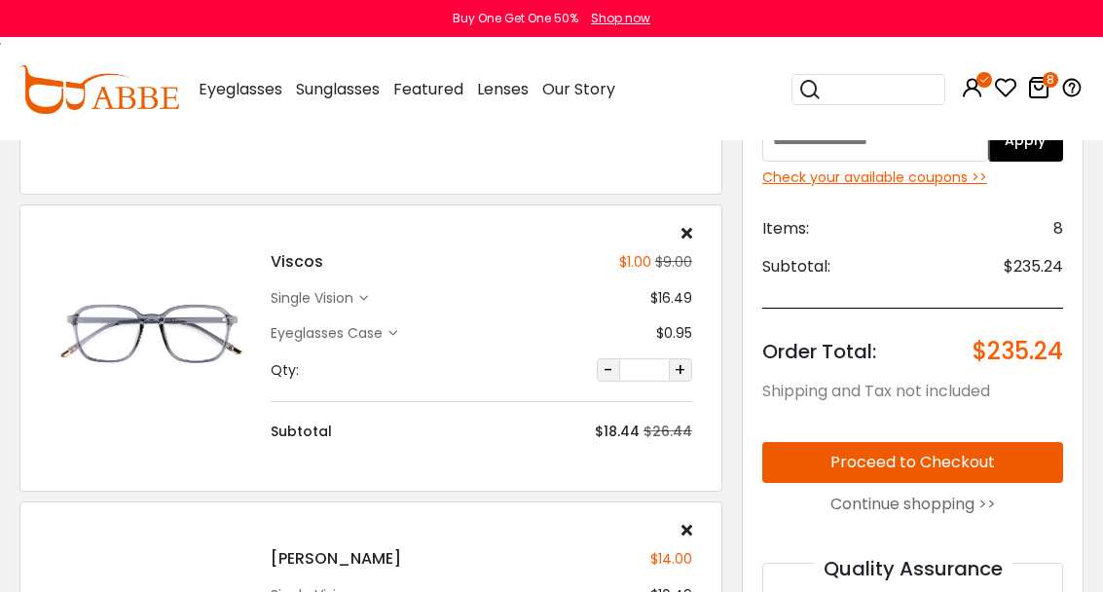
scroll to position [939, 0]
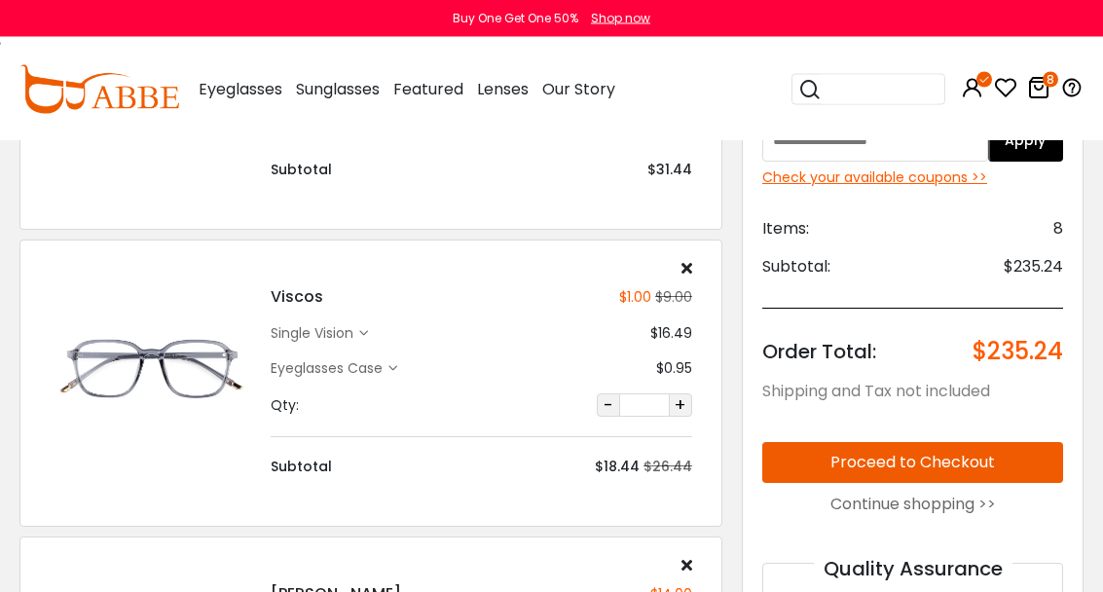
click at [883, 79] on input "search" at bounding box center [880, 89] width 117 height 29
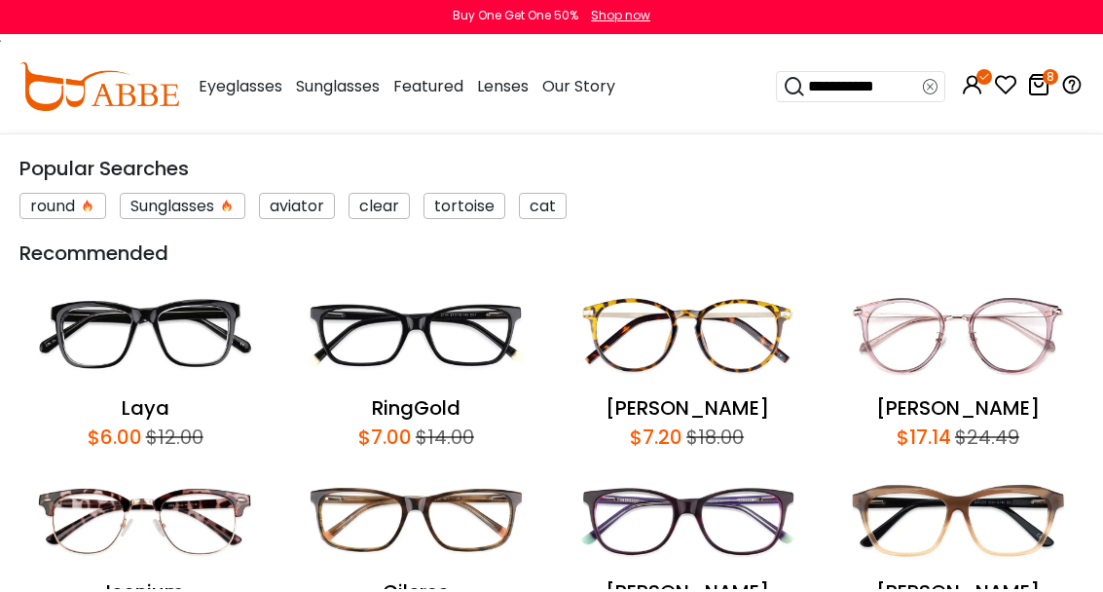
scroll to position [3415, 0]
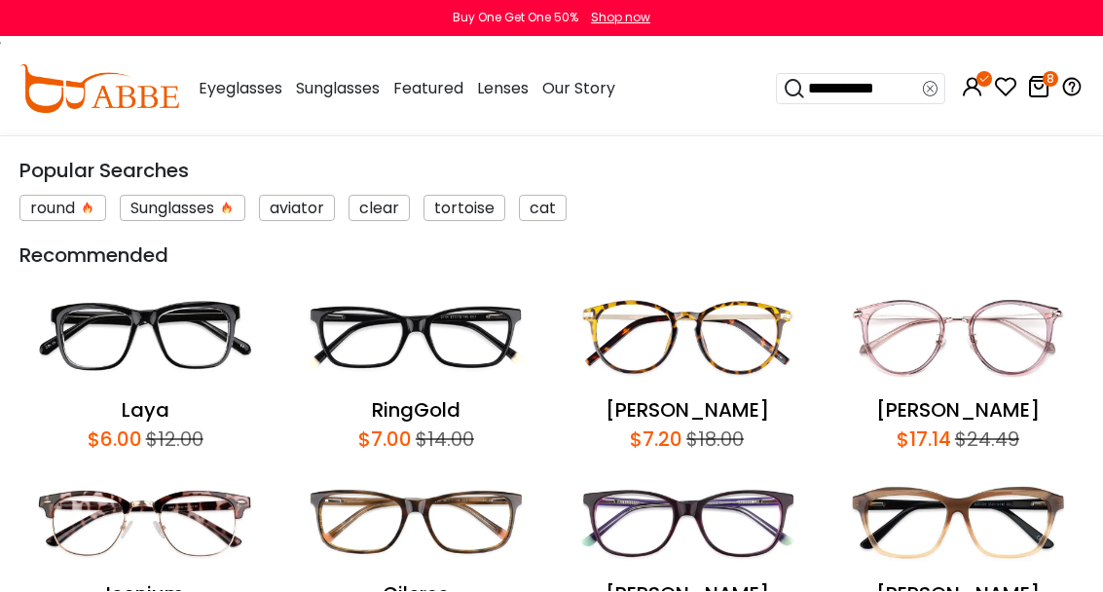
click at [889, 82] on input "**********" at bounding box center [864, 89] width 117 height 29
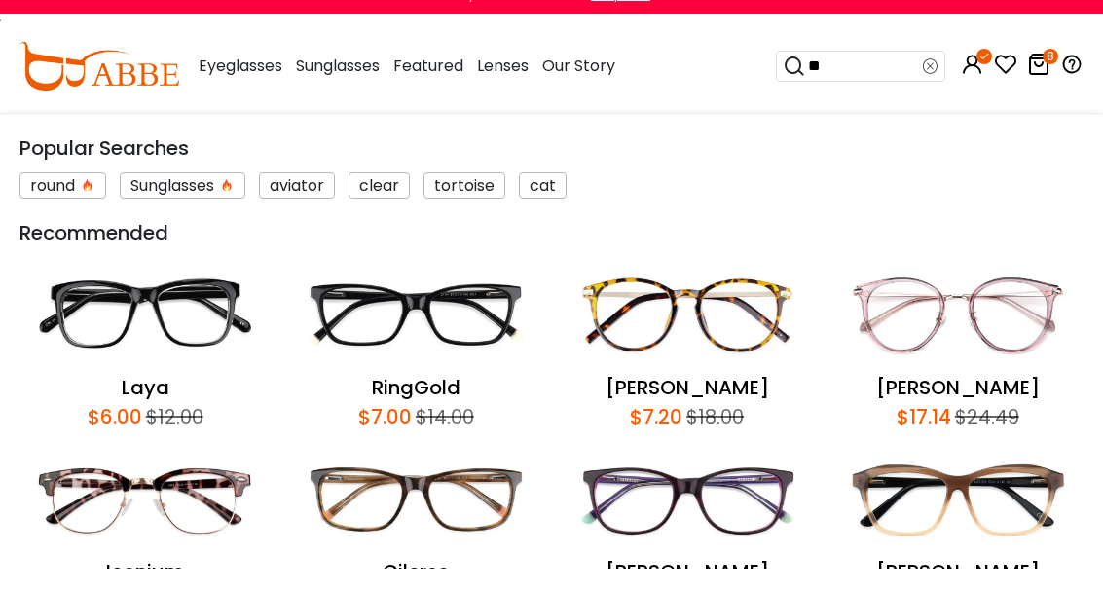
type input "*"
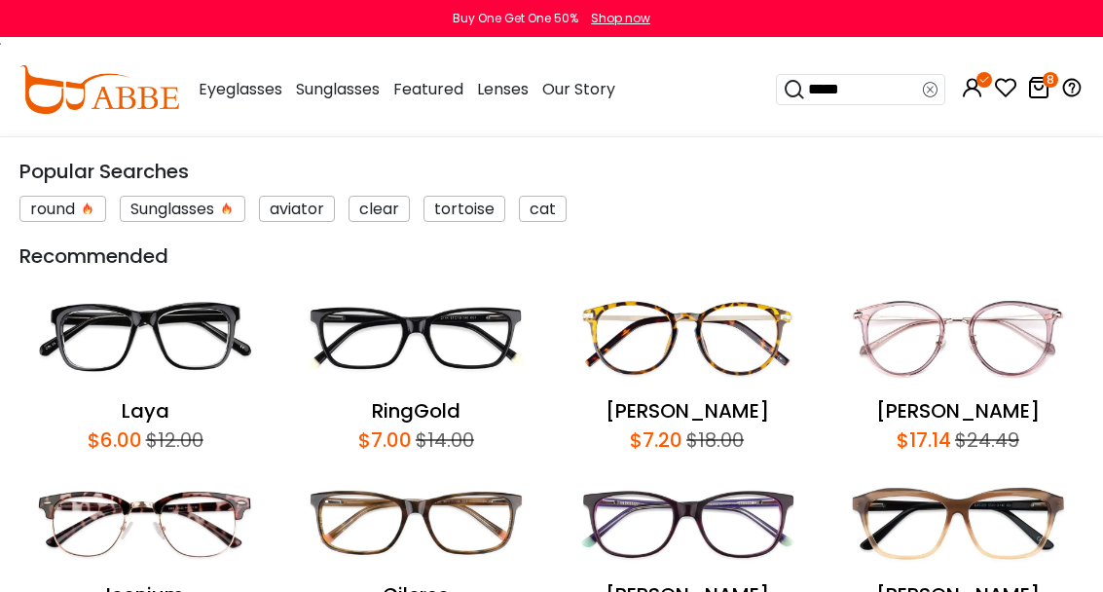
scroll to position [1669, 24]
type input "*****"
click at [939, 94] on div "*****" at bounding box center [860, 89] width 169 height 31
click at [941, 93] on div "*****" at bounding box center [860, 89] width 169 height 31
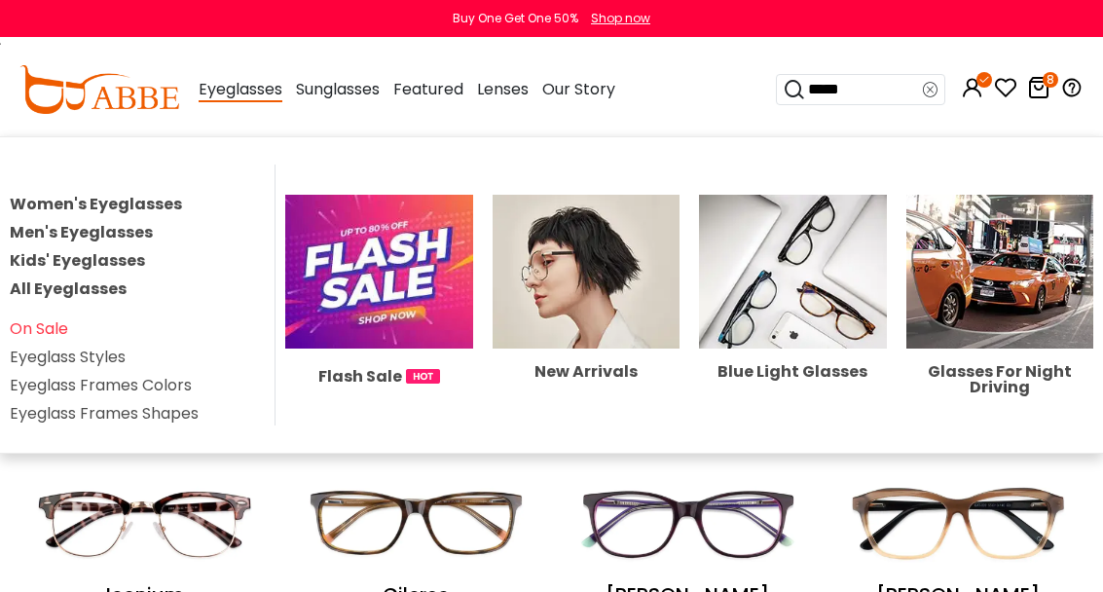
click at [433, 303] on img at bounding box center [378, 272] width 187 height 155
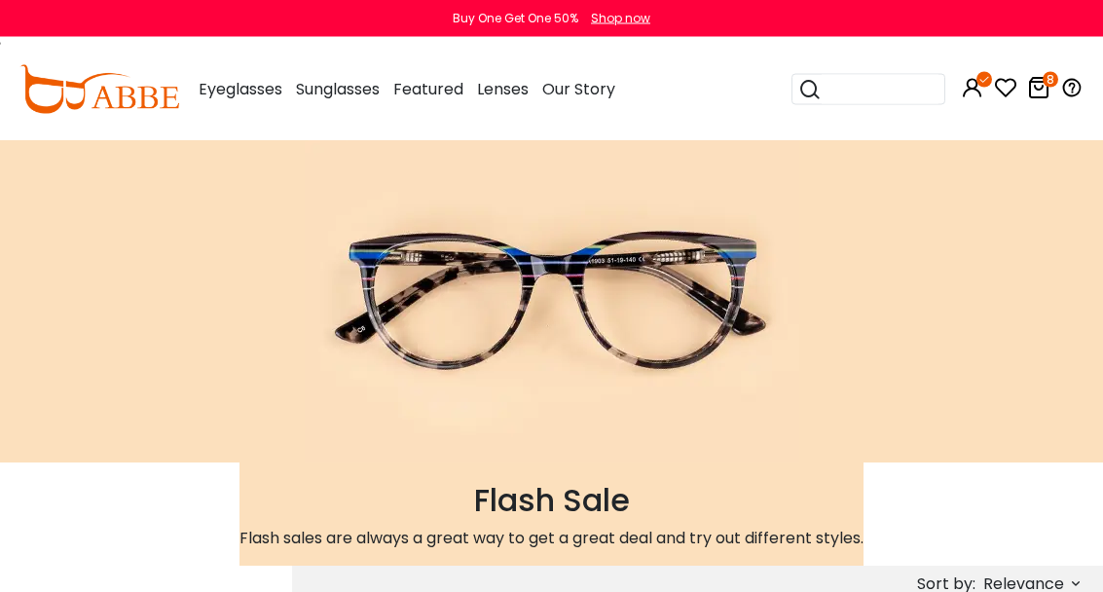
scroll to position [18, 24]
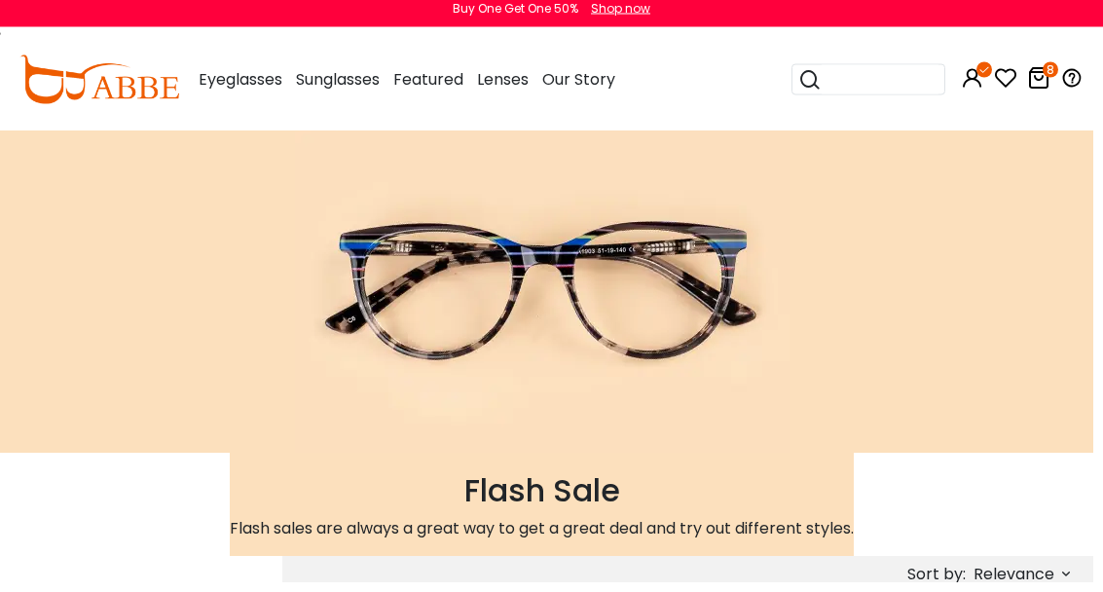
click at [885, 89] on input "search" at bounding box center [880, 89] width 117 height 29
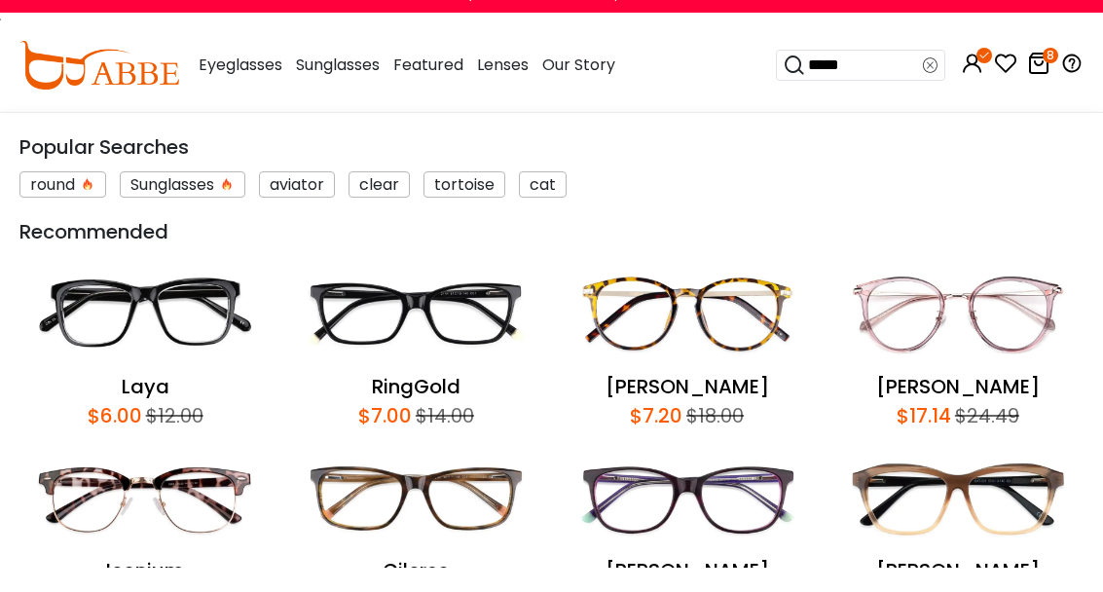
type input "******"
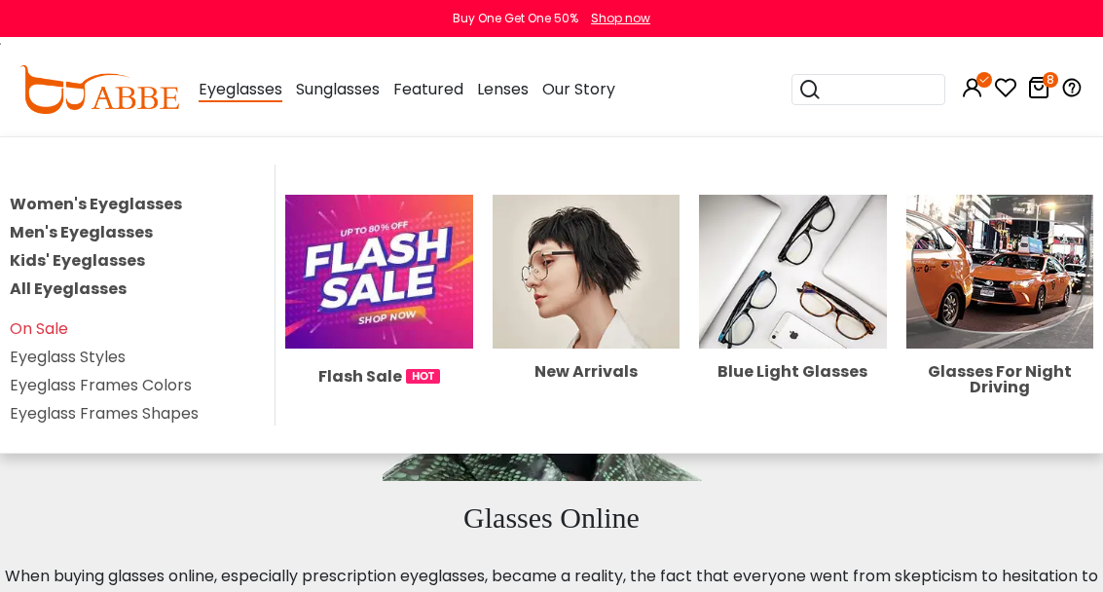
click at [64, 299] on link "All Eyeglasses" at bounding box center [68, 288] width 117 height 22
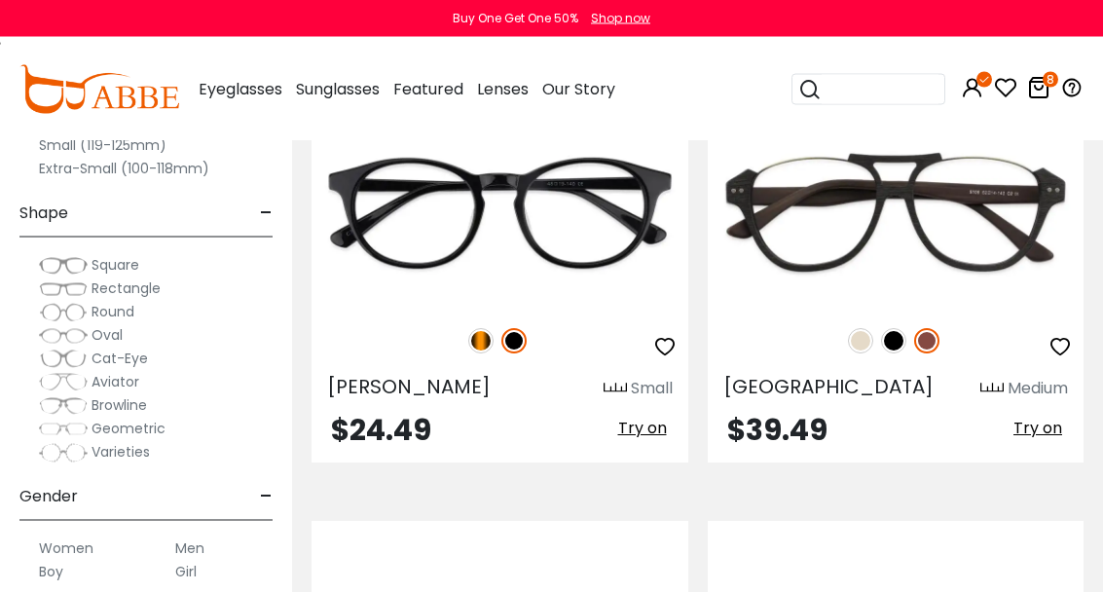
scroll to position [3161, 0]
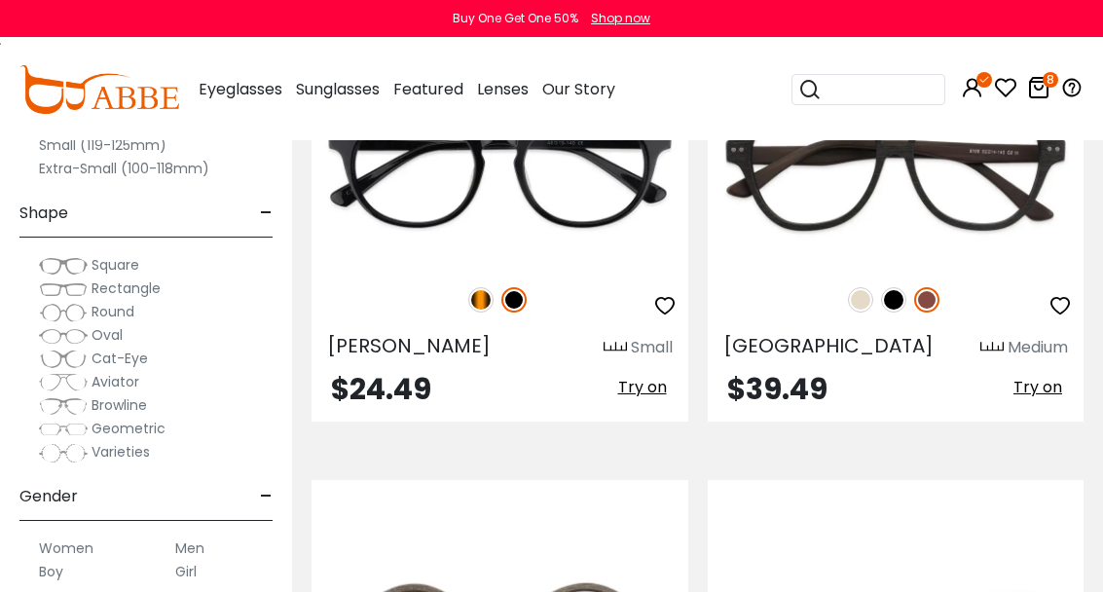
click at [894, 88] on input "search" at bounding box center [880, 89] width 117 height 29
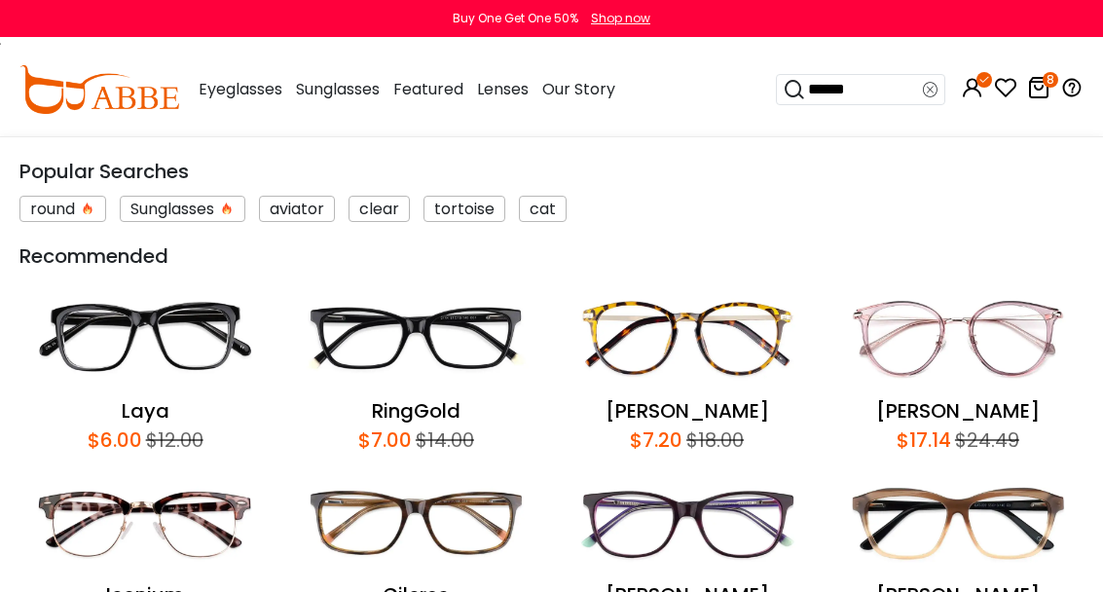
type input "*******"
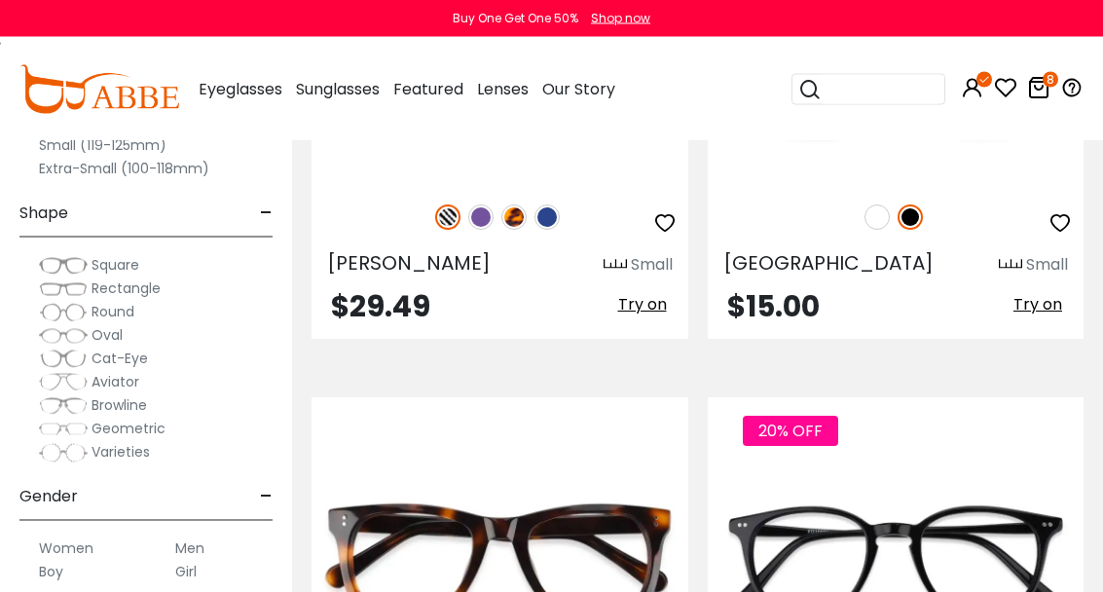
scroll to position [4131, 0]
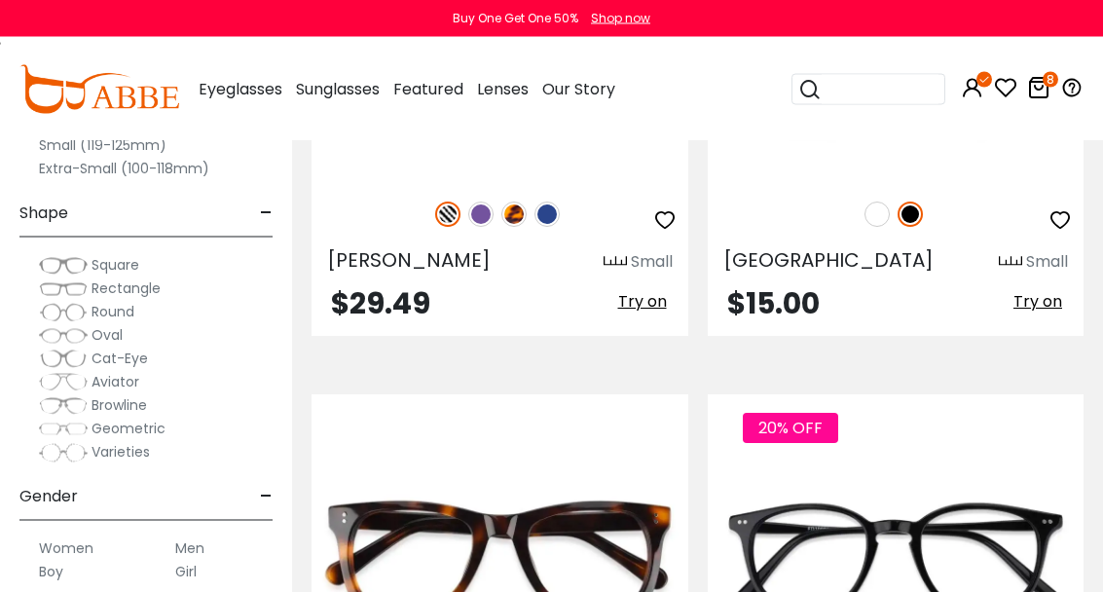
click at [889, 91] on input "search" at bounding box center [880, 89] width 117 height 29
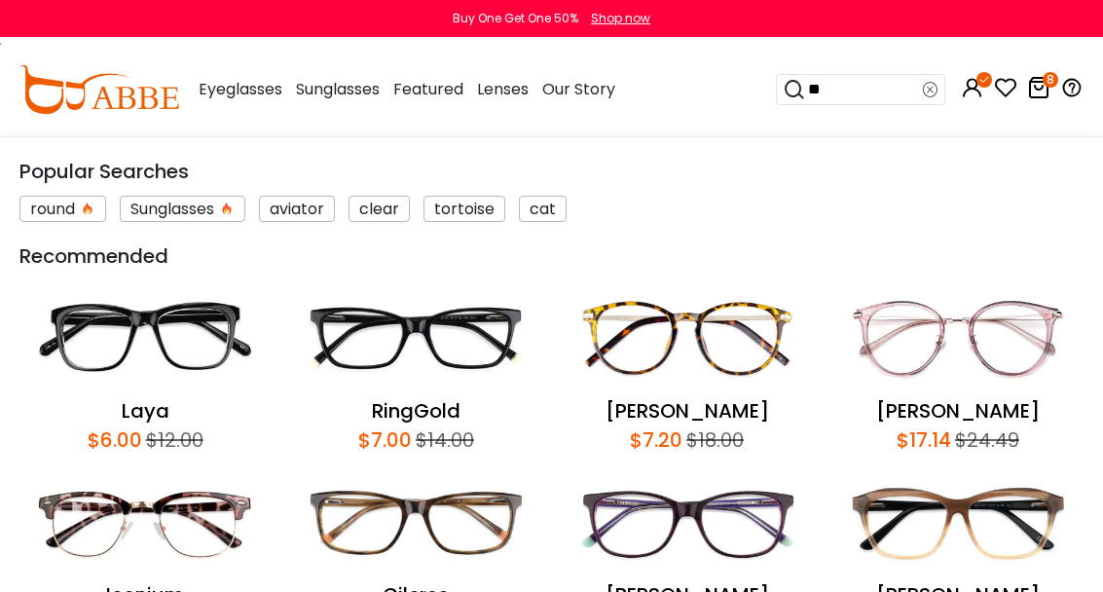
type input "*"
type input "*******"
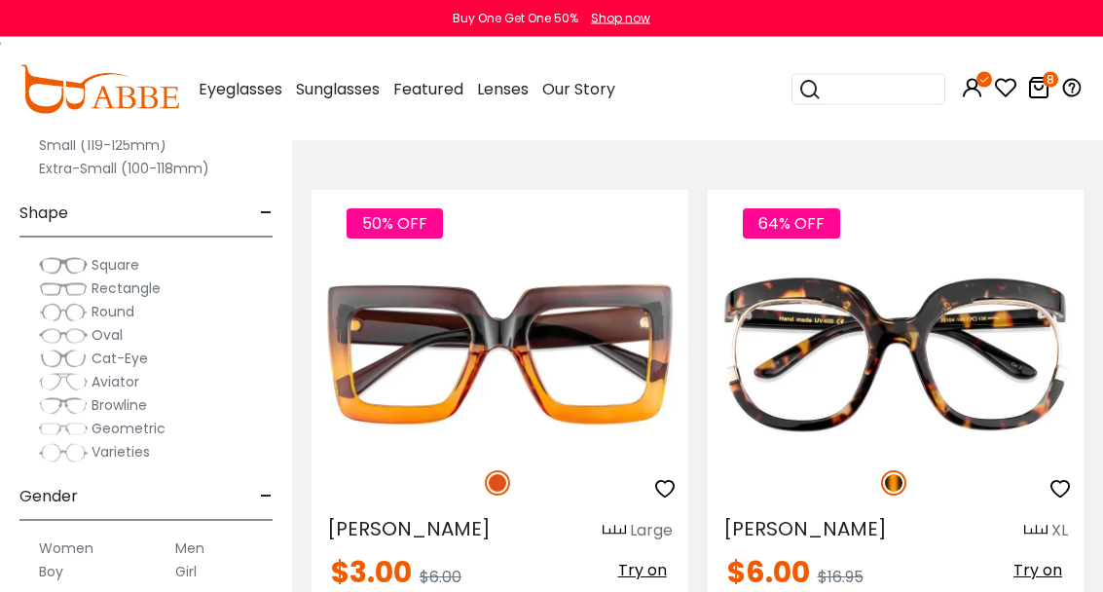
scroll to position [7217, 0]
click at [862, 89] on input "search" at bounding box center [880, 89] width 117 height 29
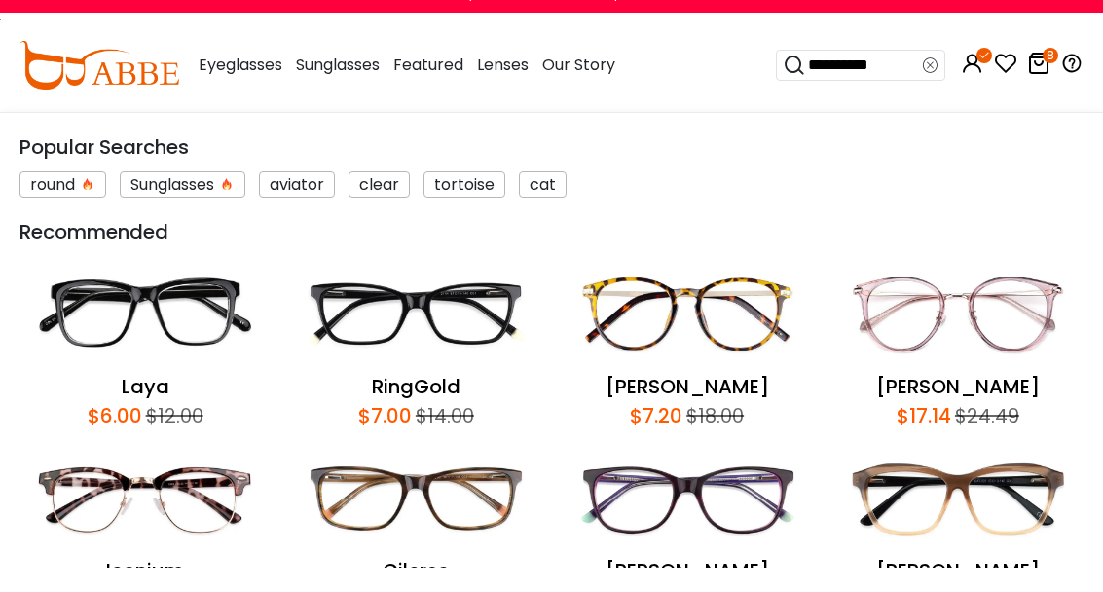
type input "**********"
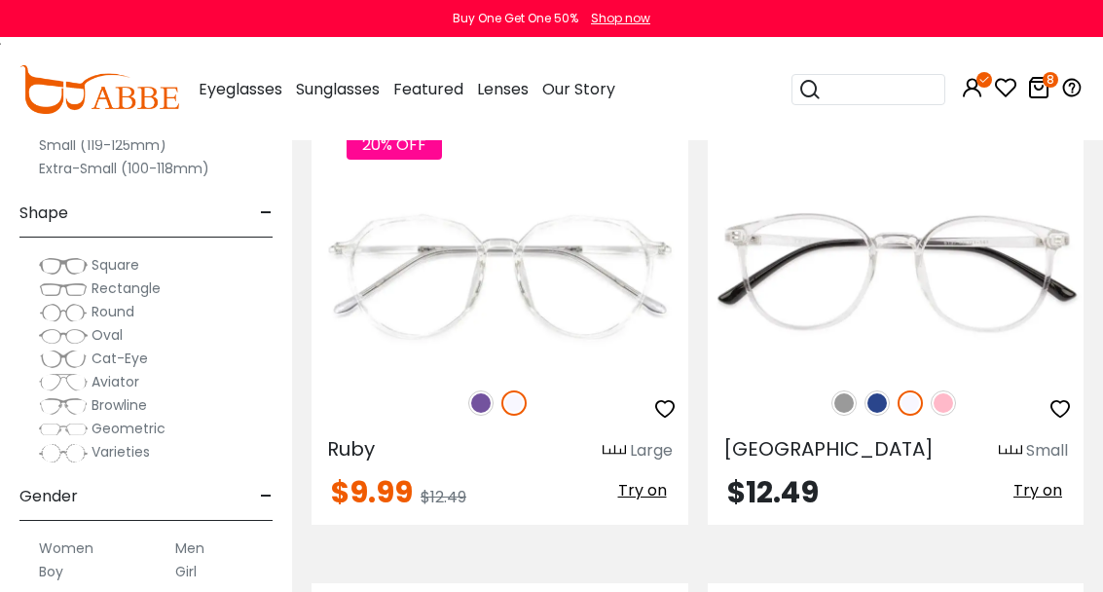
scroll to position [2055, 0]
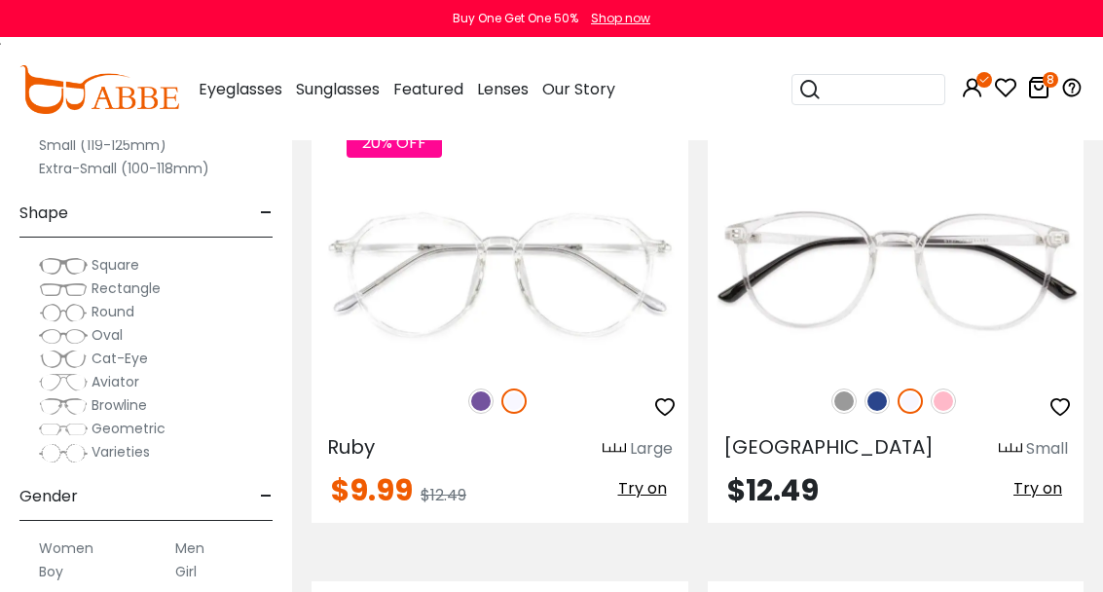
click at [874, 401] on img at bounding box center [877, 400] width 25 height 25
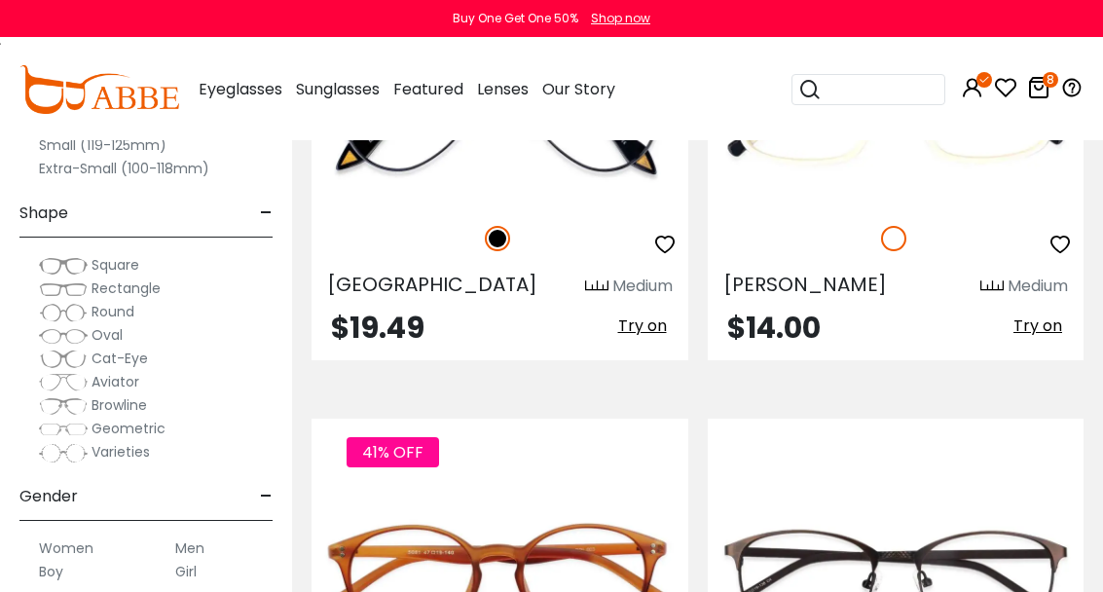
scroll to position [6940, 0]
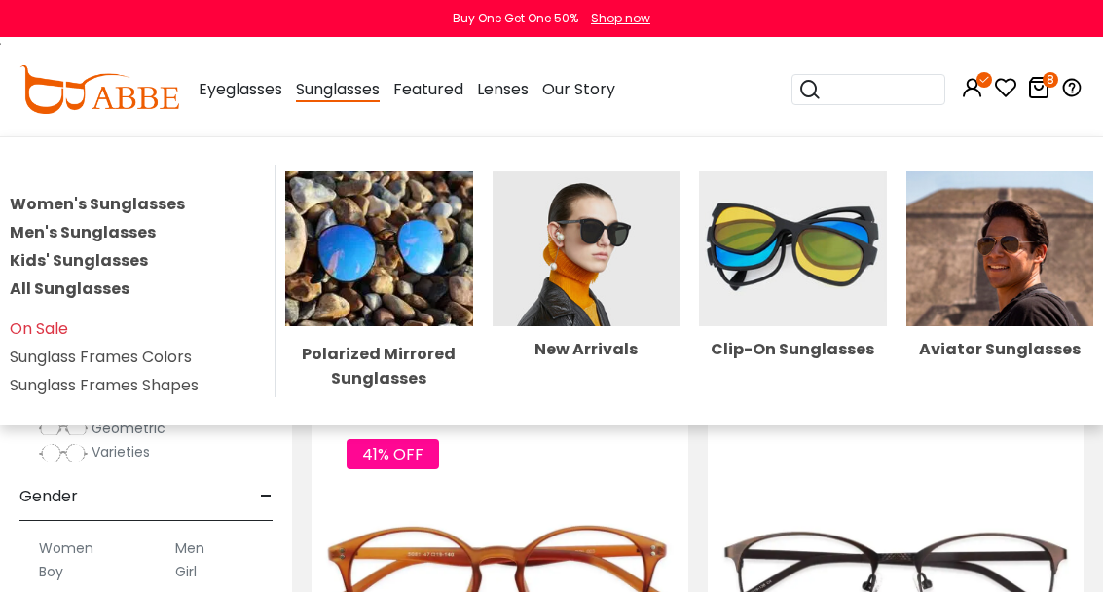
click at [597, 350] on div "New Arrivals" at bounding box center [586, 350] width 187 height 16
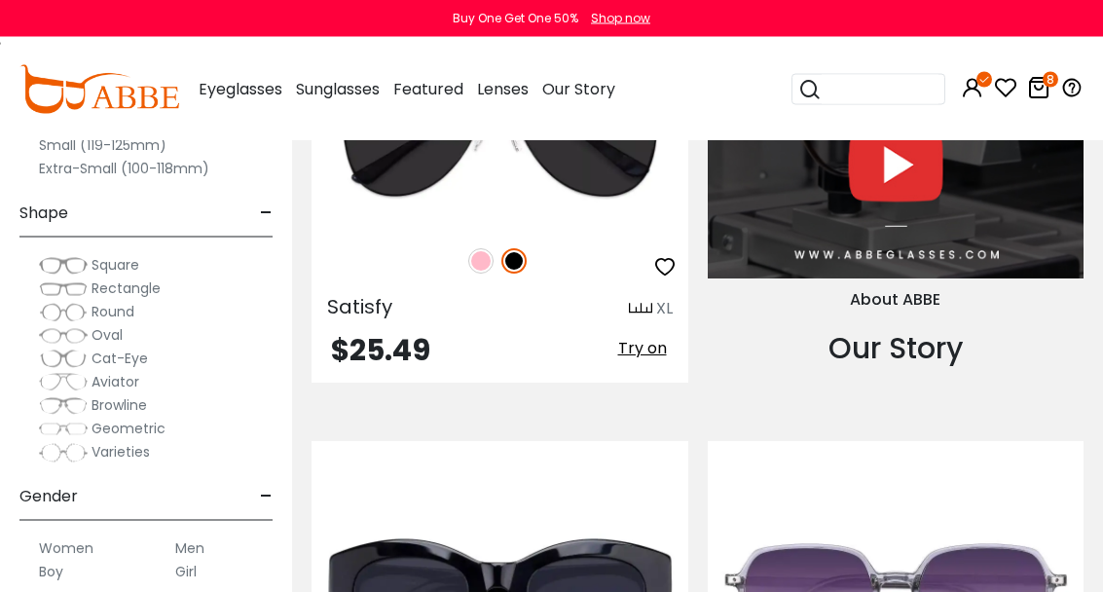
scroll to position [3163, 0]
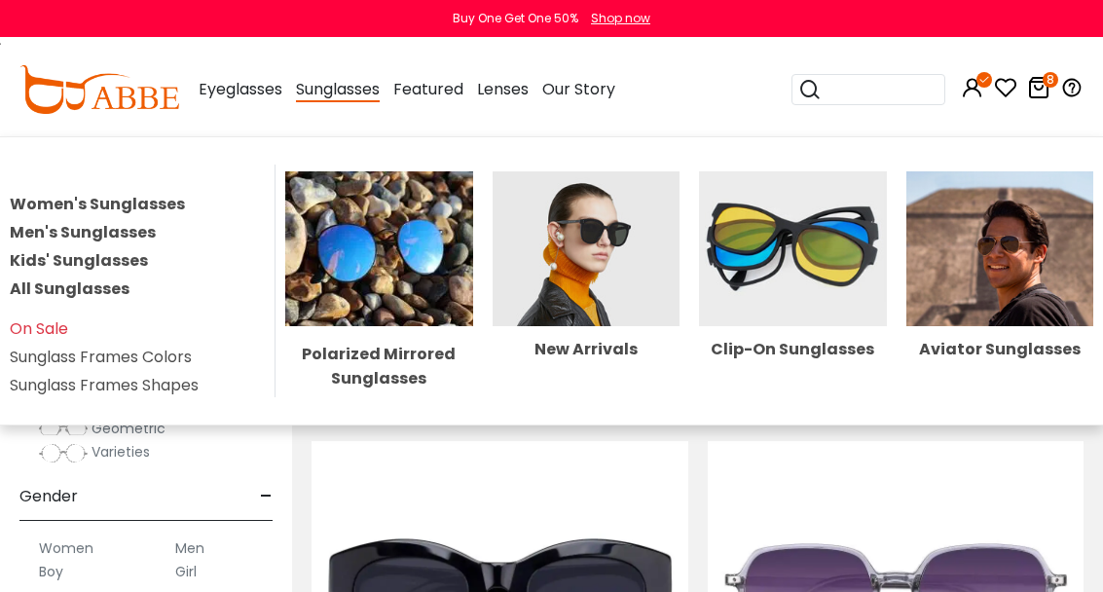
click at [107, 288] on link "All Sunglasses" at bounding box center [70, 288] width 120 height 22
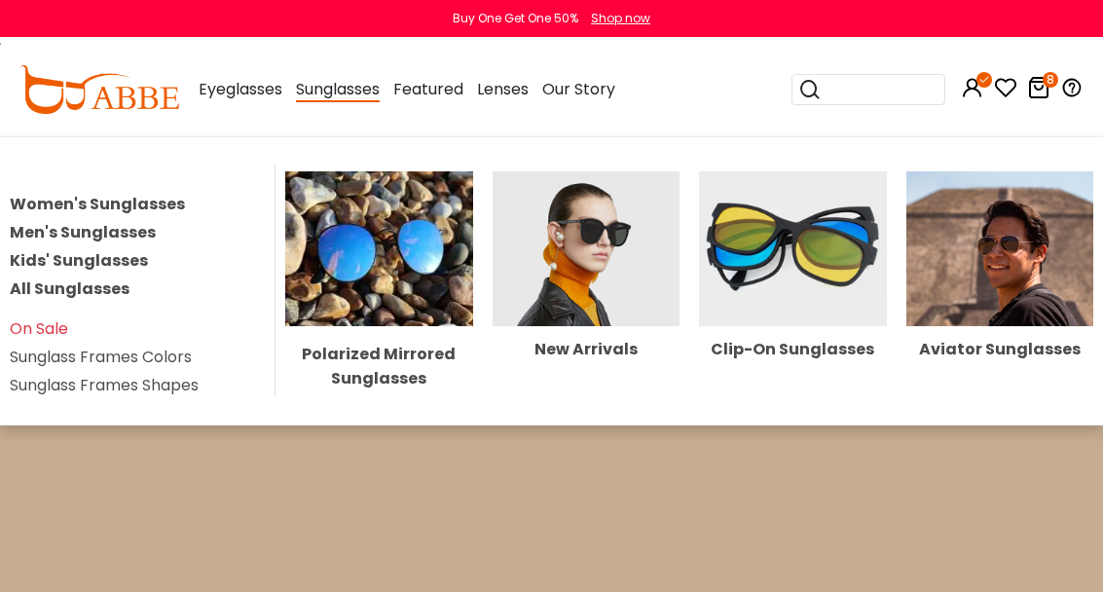
click at [334, 80] on span "Sunglasses" at bounding box center [338, 90] width 84 height 24
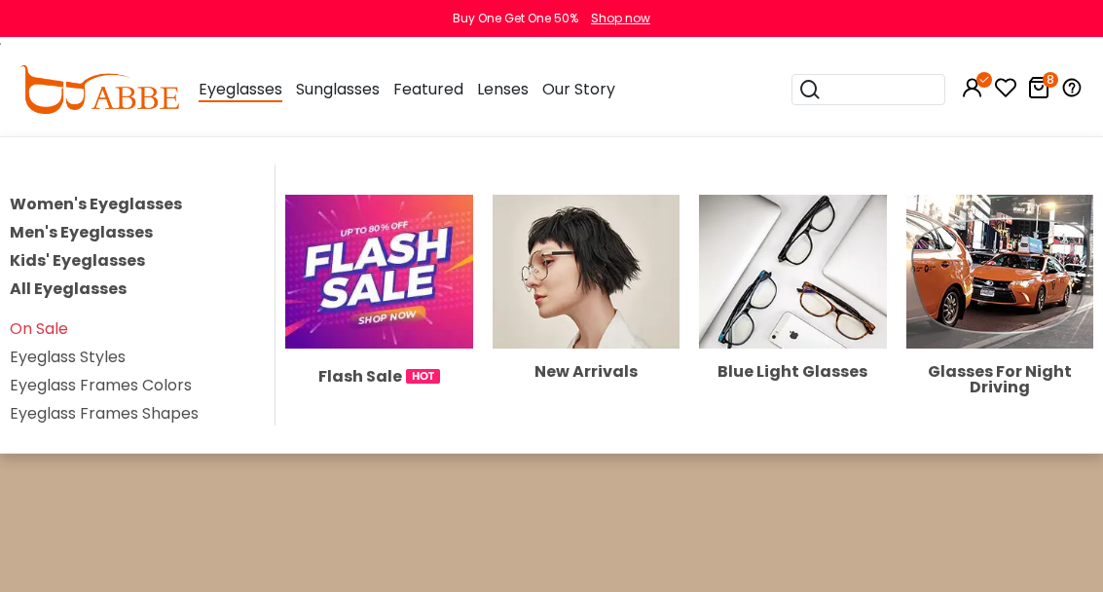
click at [109, 299] on link "All Eyeglasses" at bounding box center [68, 288] width 117 height 22
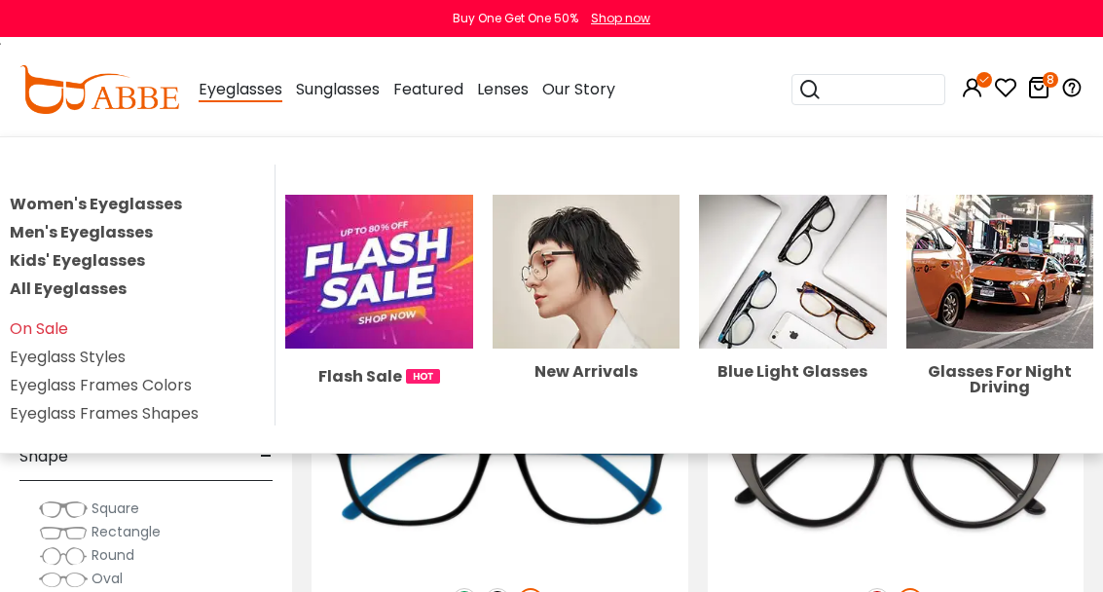
click at [113, 291] on link "All Eyeglasses" at bounding box center [68, 288] width 117 height 22
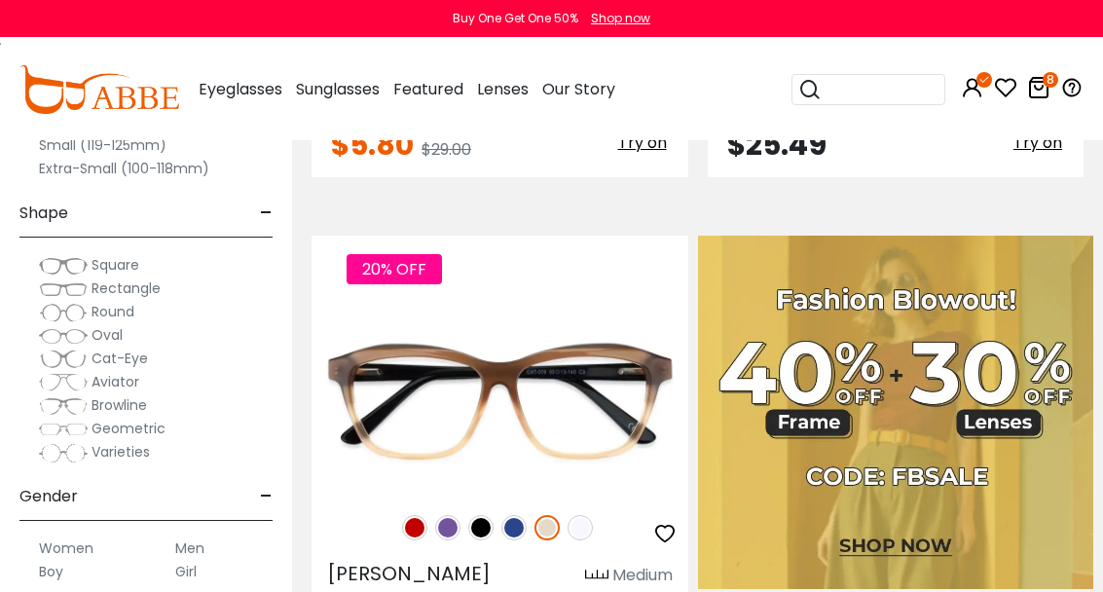
scroll to position [1014, 0]
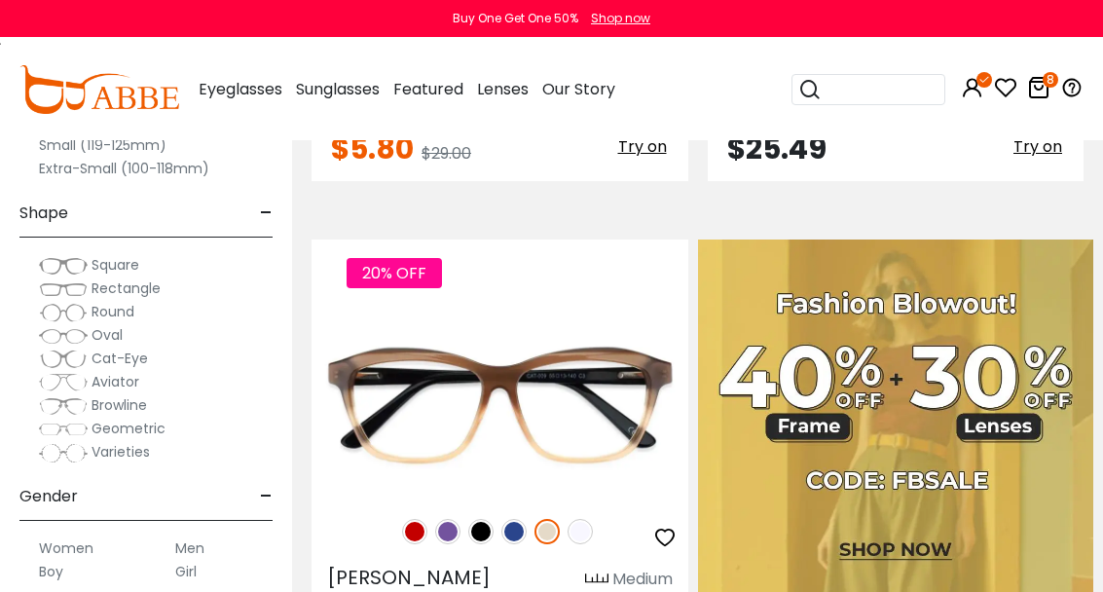
click at [524, 534] on img at bounding box center [513, 531] width 25 height 25
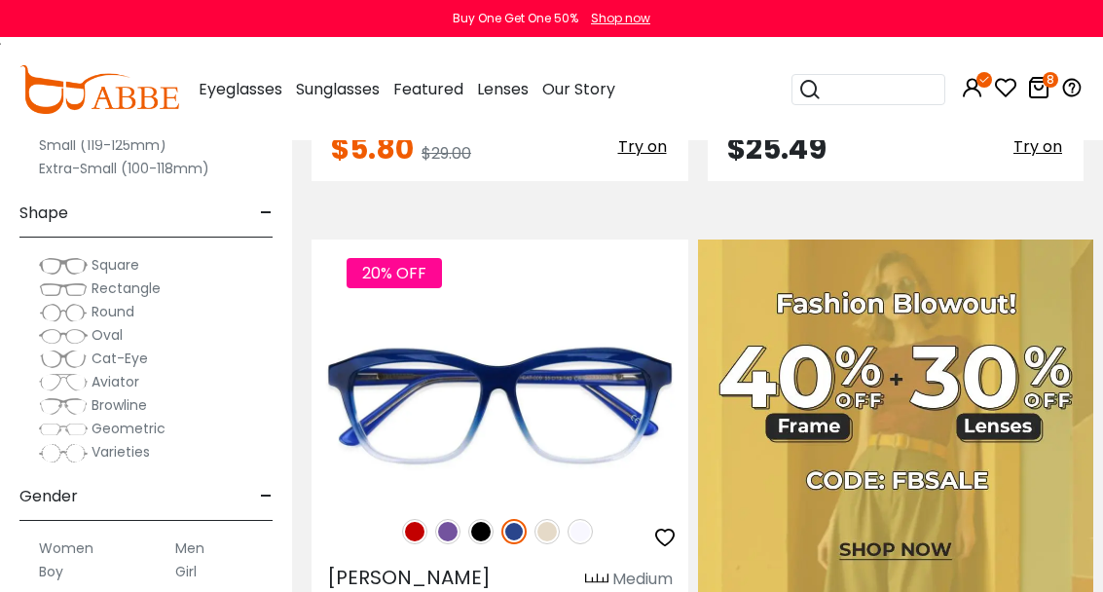
click at [451, 532] on img at bounding box center [447, 531] width 25 height 25
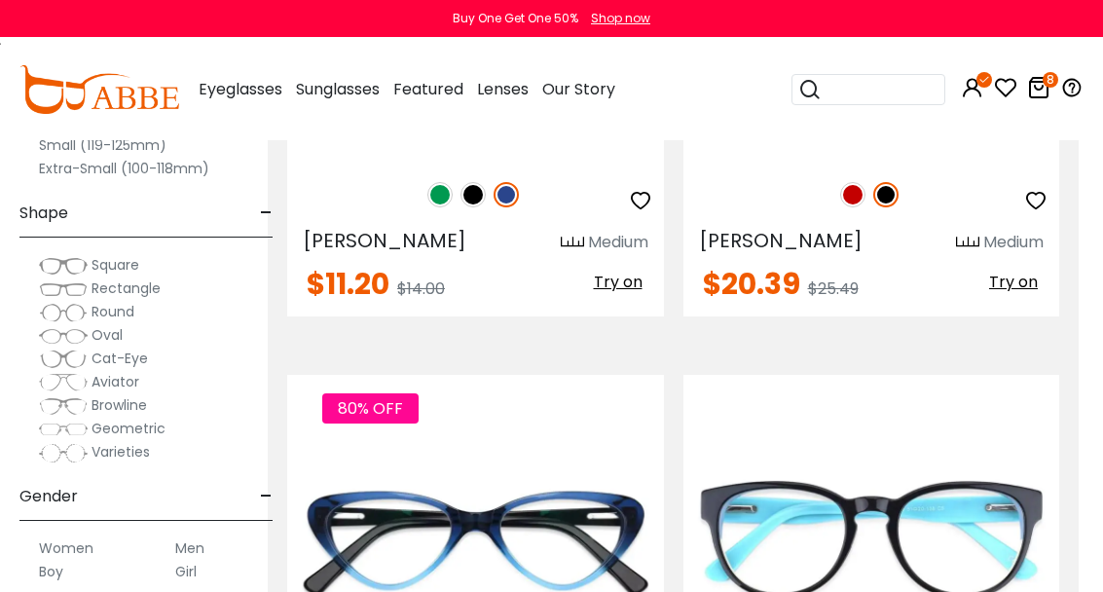
scroll to position [403, 24]
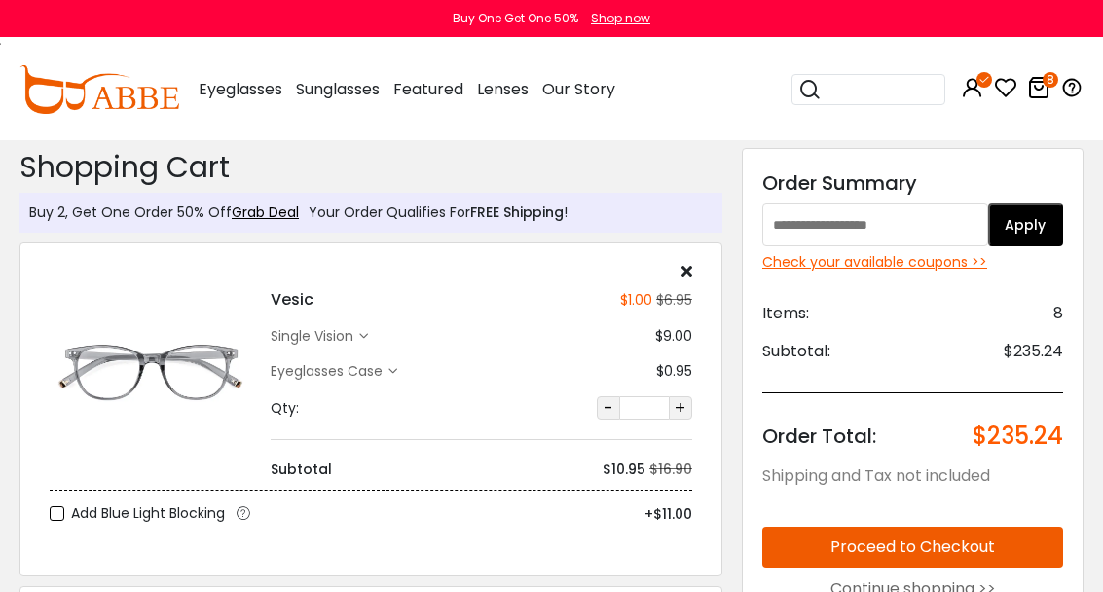
click at [1035, 99] on link "8" at bounding box center [1038, 91] width 23 height 22
click at [1045, 96] on icon at bounding box center [1038, 87] width 23 height 23
click at [1043, 89] on icon at bounding box center [1038, 87] width 23 height 23
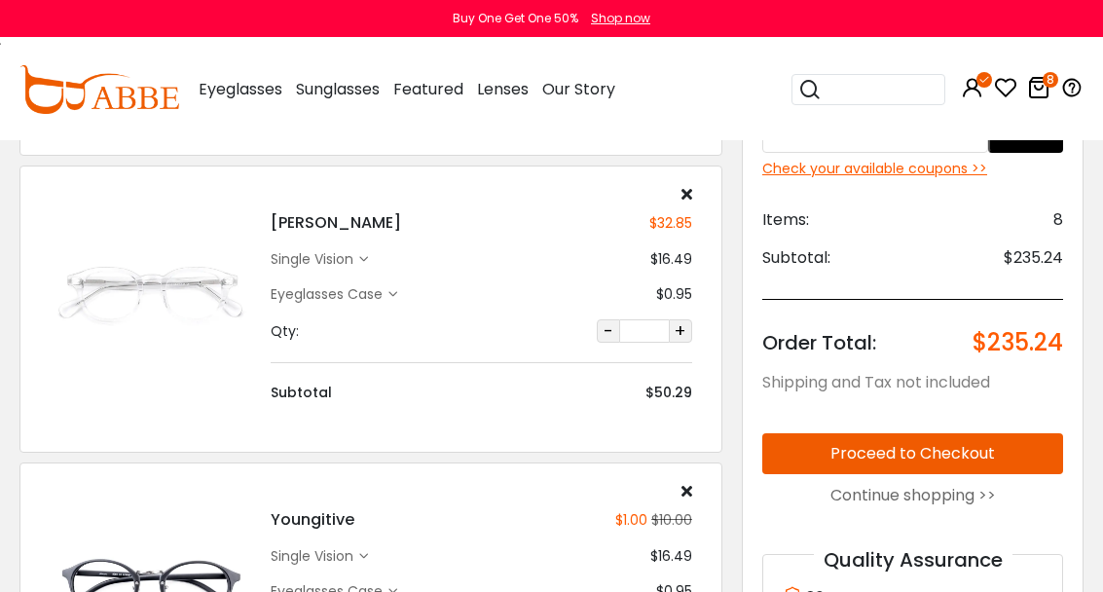
scroll to position [1946, 0]
